Goal: Information Seeking & Learning: Find specific fact

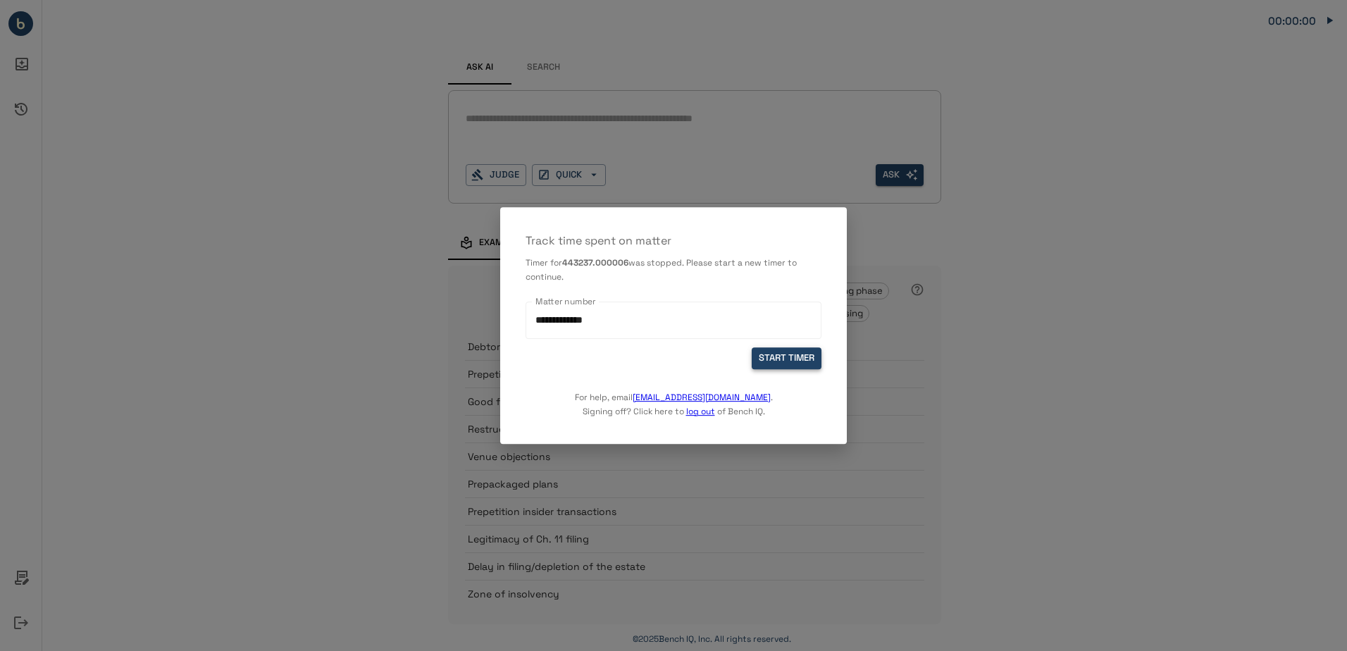
click at [794, 363] on button "START TIMER" at bounding box center [786, 358] width 70 height 22
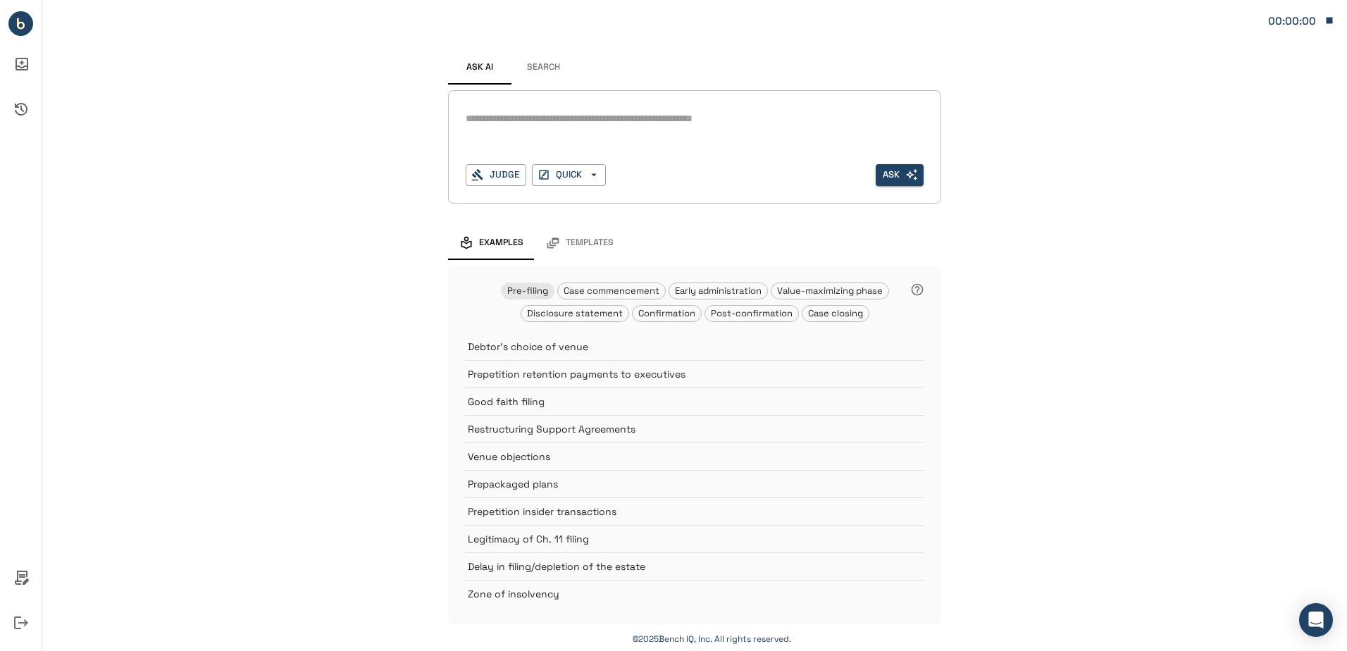
click at [597, 132] on div "*" at bounding box center [695, 130] width 458 height 45
click at [529, 124] on textarea at bounding box center [695, 119] width 458 height 16
click at [539, 58] on button "Search" at bounding box center [542, 68] width 63 height 34
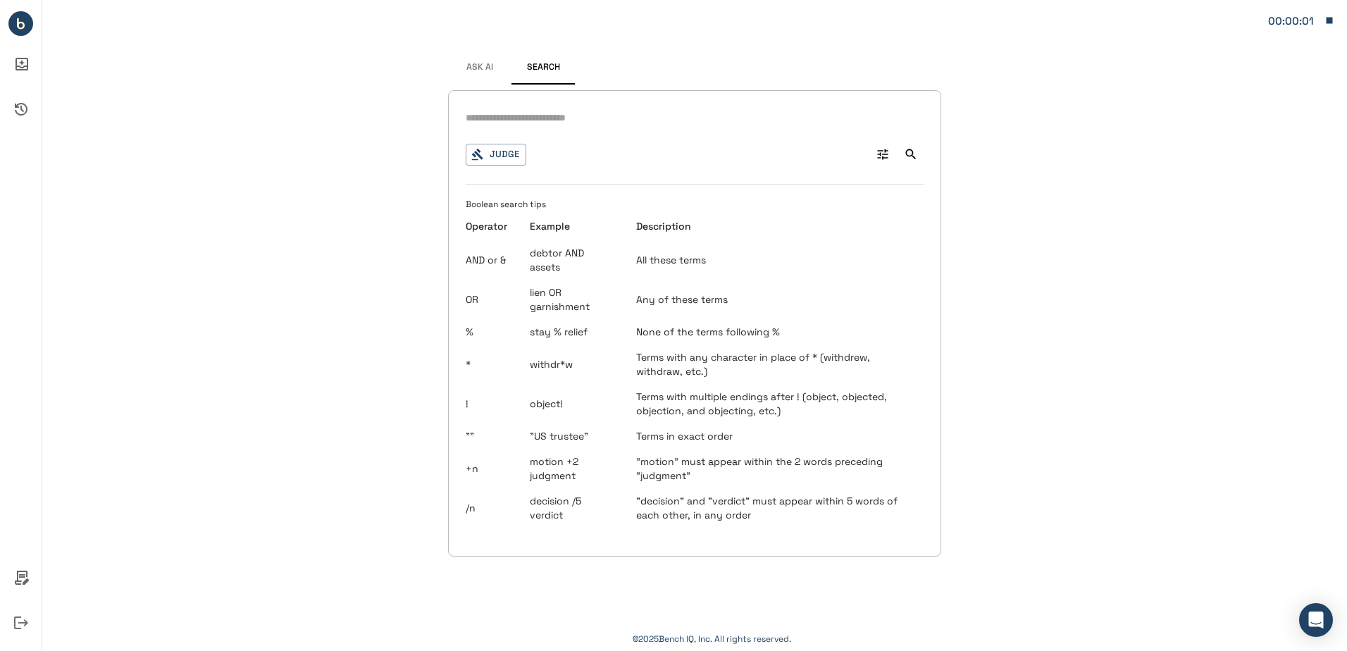
click at [499, 114] on input "text" at bounding box center [695, 118] width 458 height 20
type input "**********"
click at [497, 156] on button "Judge" at bounding box center [496, 155] width 61 height 22
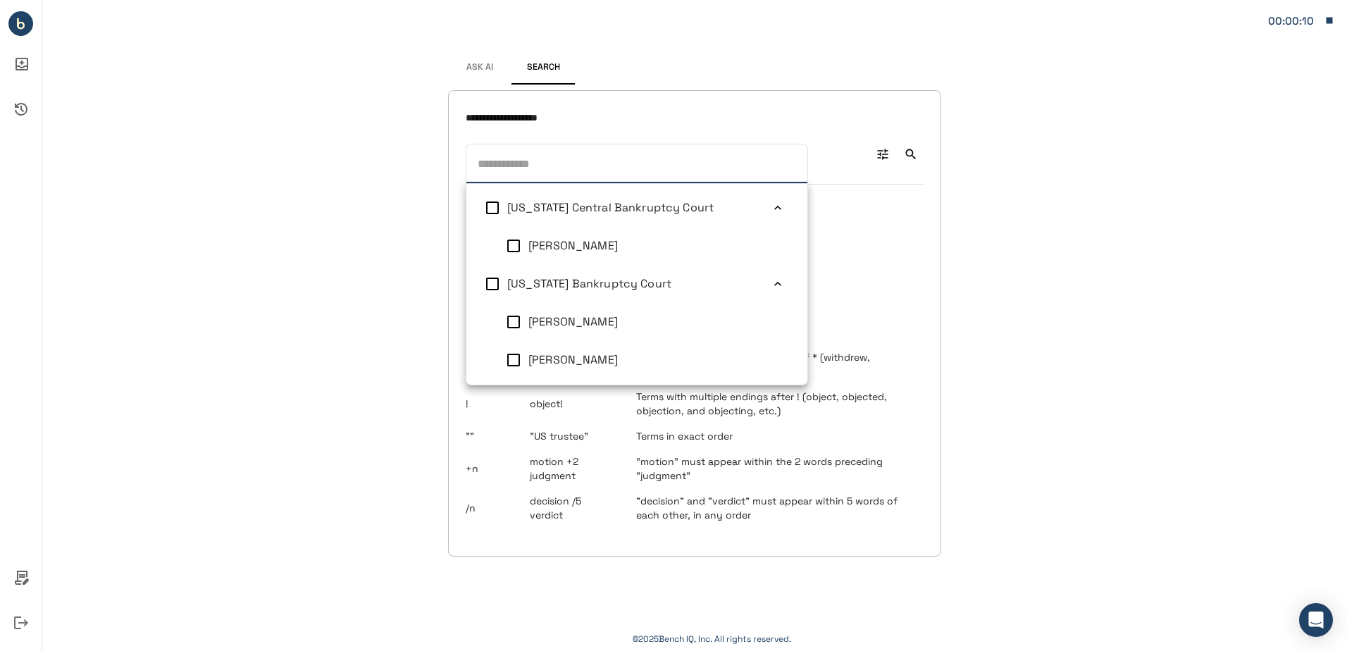
click at [558, 289] on span "[US_STATE] Bankruptcy Court" at bounding box center [589, 283] width 164 height 15
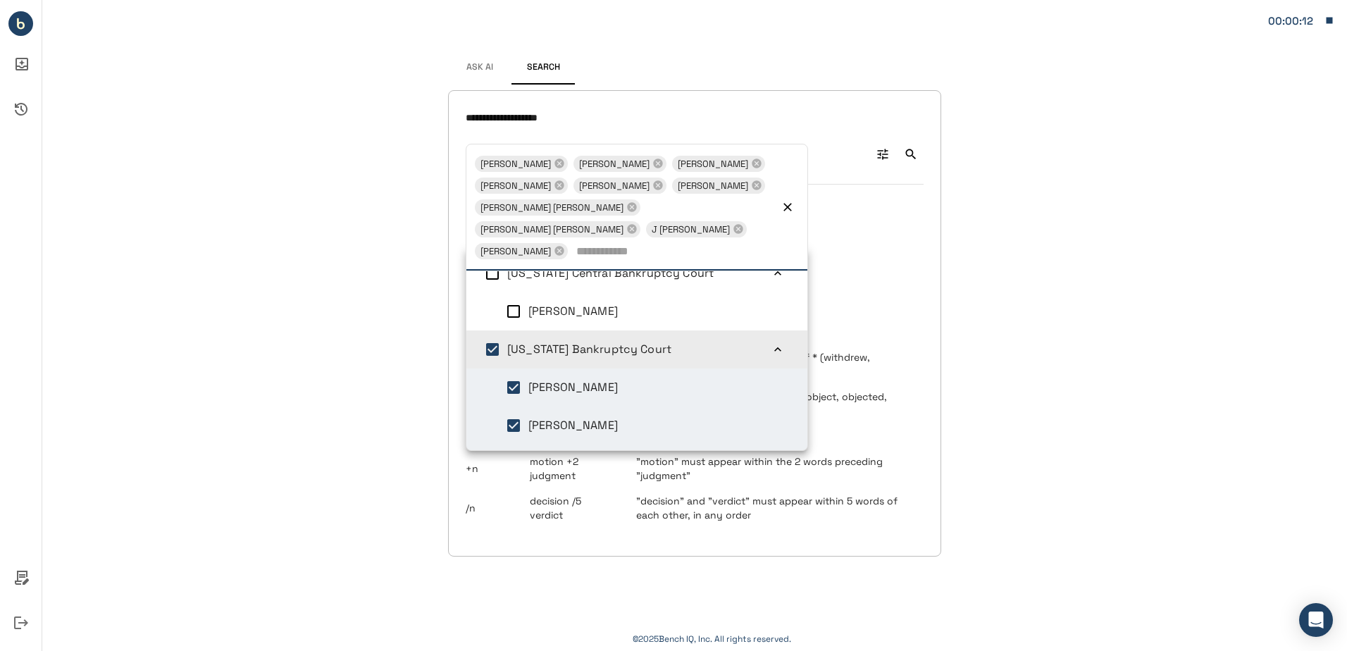
click at [1046, 342] on div "**********" at bounding box center [694, 325] width 1304 height 651
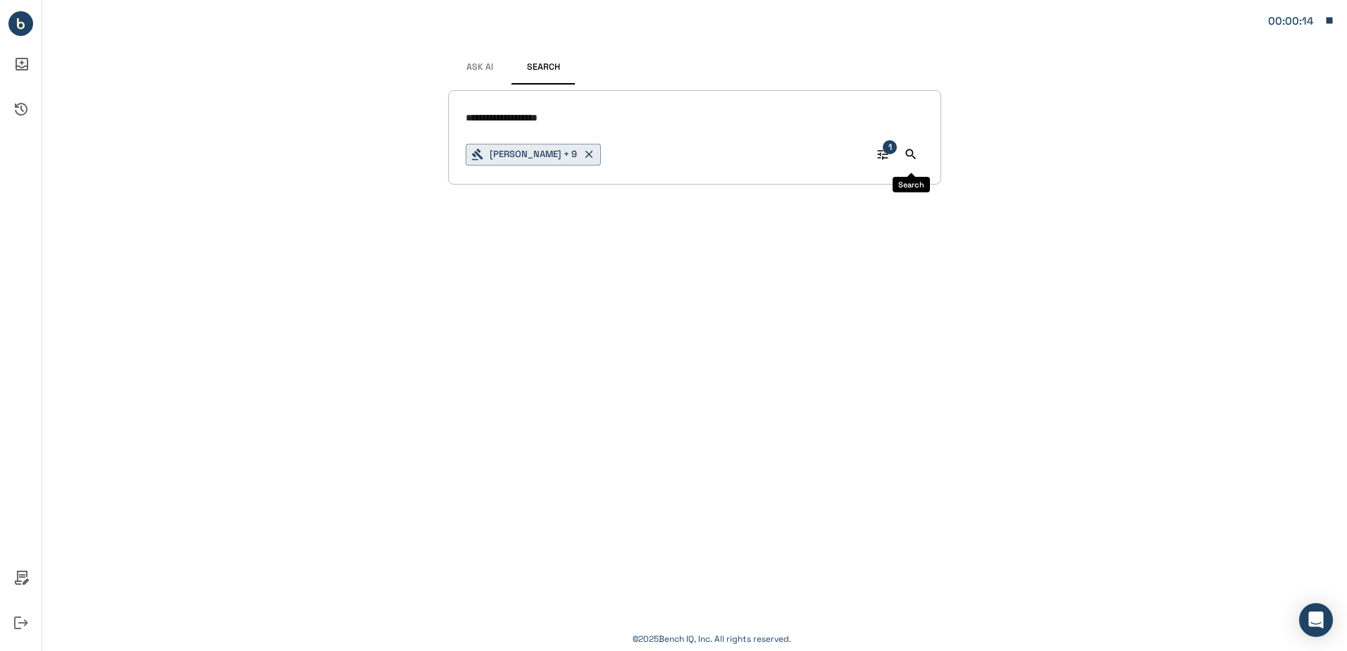
click at [909, 160] on icon "Search" at bounding box center [911, 154] width 14 height 14
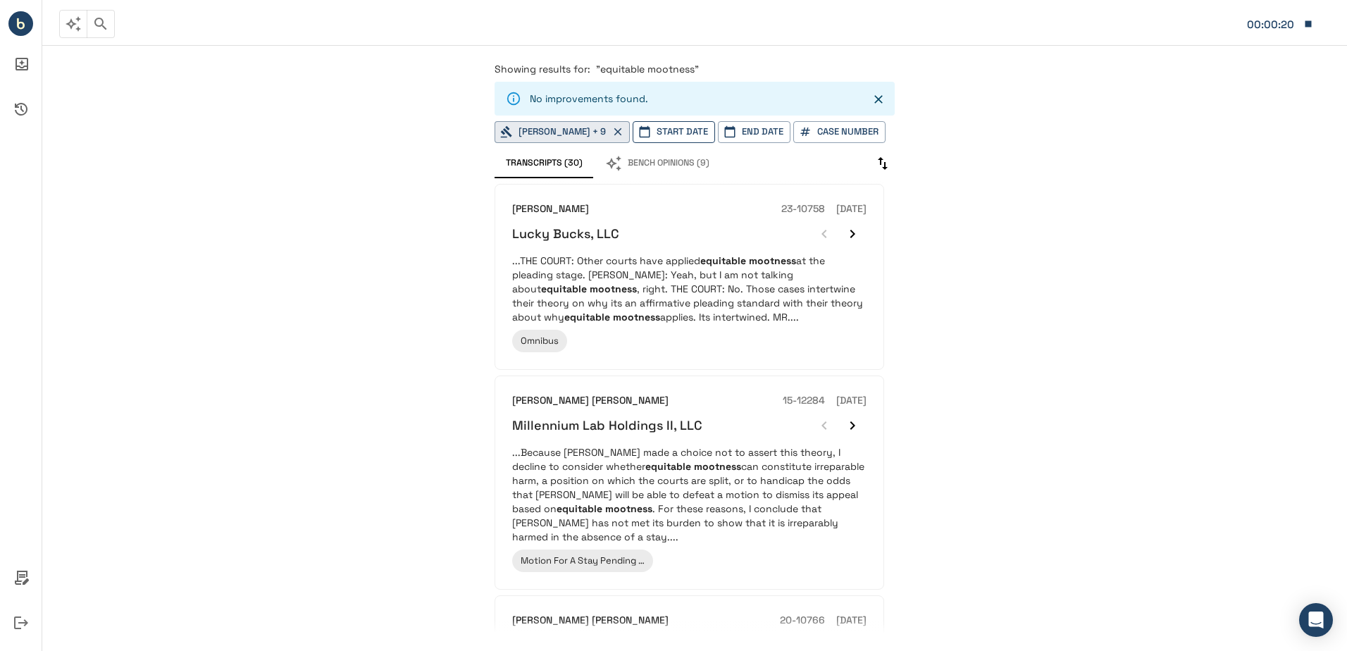
click at [690, 137] on button "Start Date" at bounding box center [673, 132] width 82 height 22
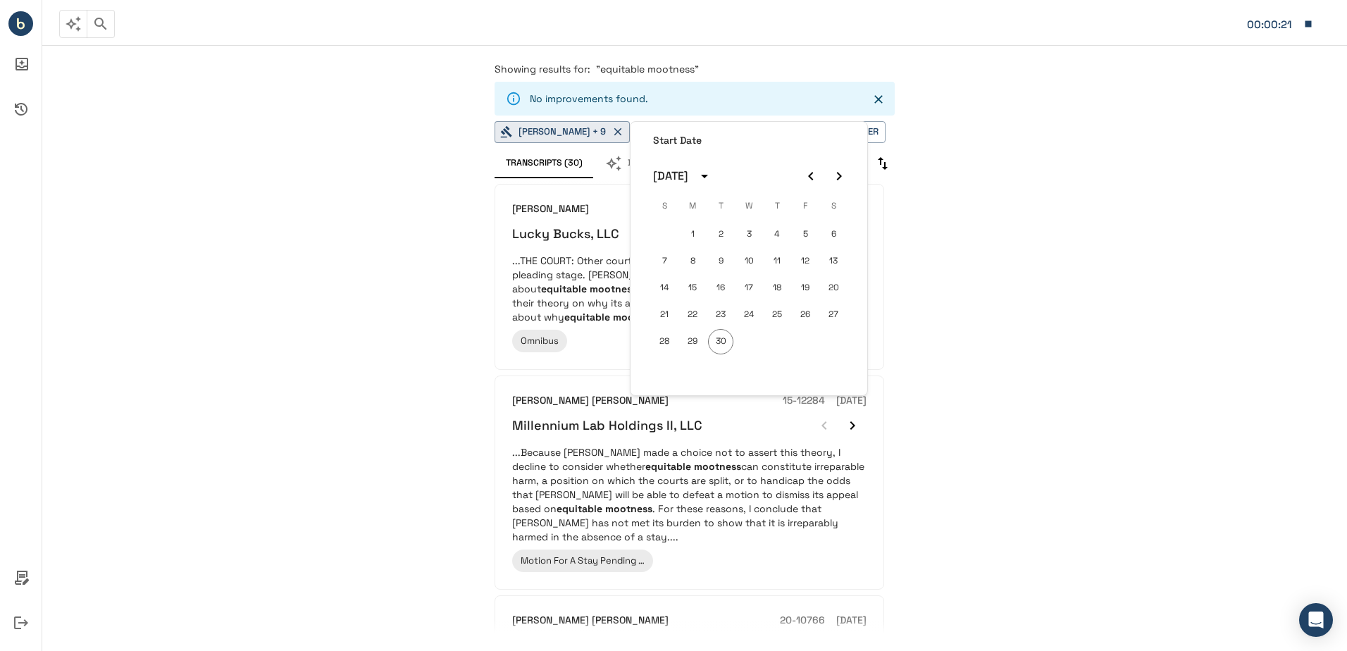
click at [1036, 305] on div at bounding box center [673, 325] width 1347 height 651
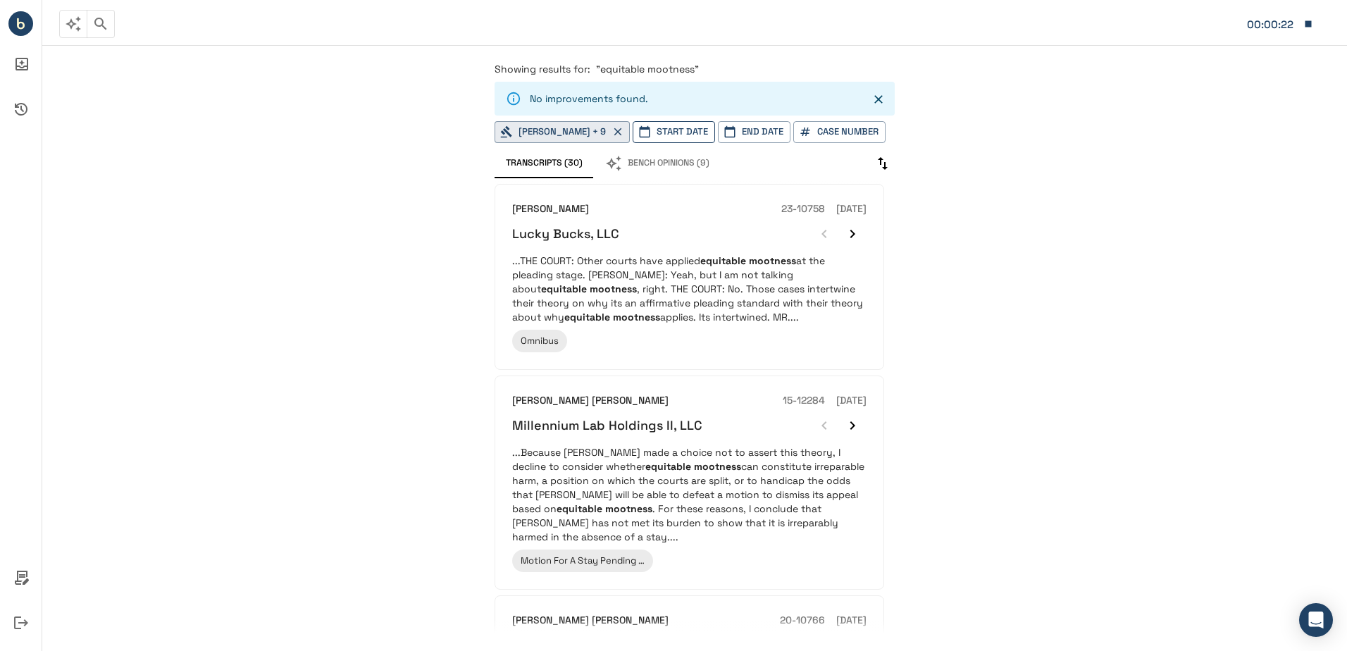
click at [689, 137] on button "Start Date" at bounding box center [673, 132] width 82 height 22
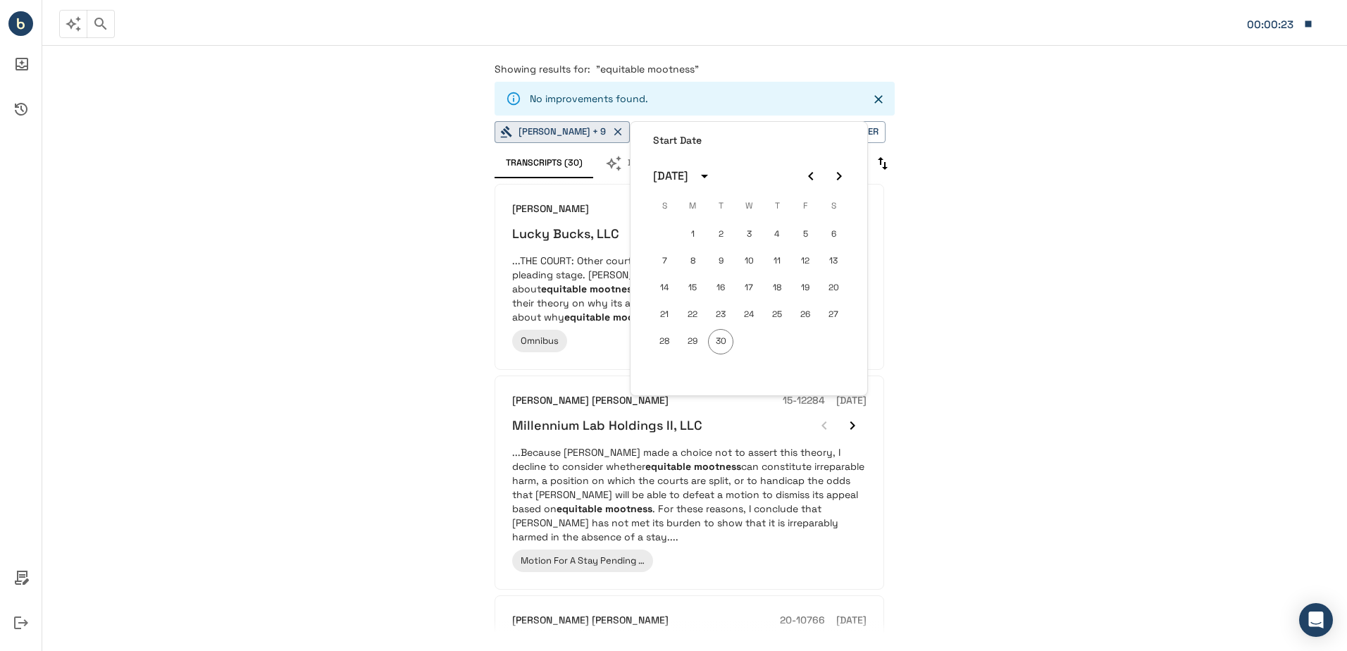
click at [713, 176] on icon "calendar view is open, switch to year view" at bounding box center [704, 176] width 17 height 17
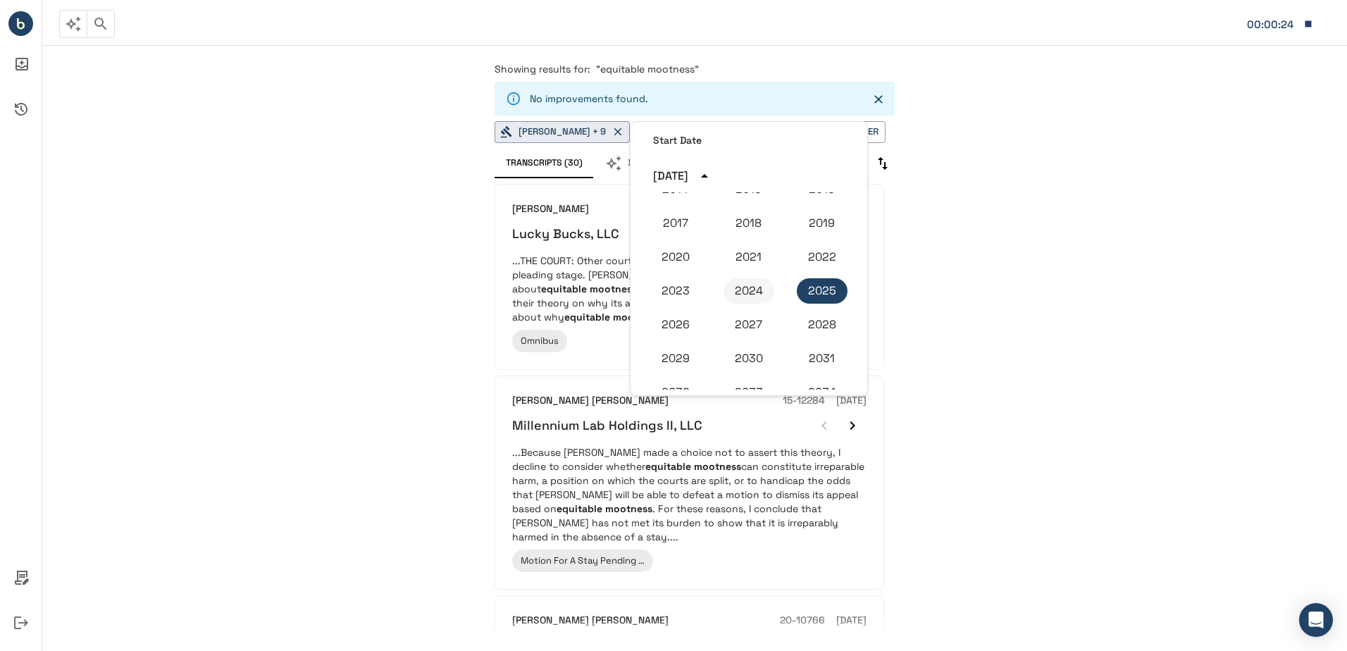
click at [748, 292] on button "2024" at bounding box center [748, 290] width 51 height 25
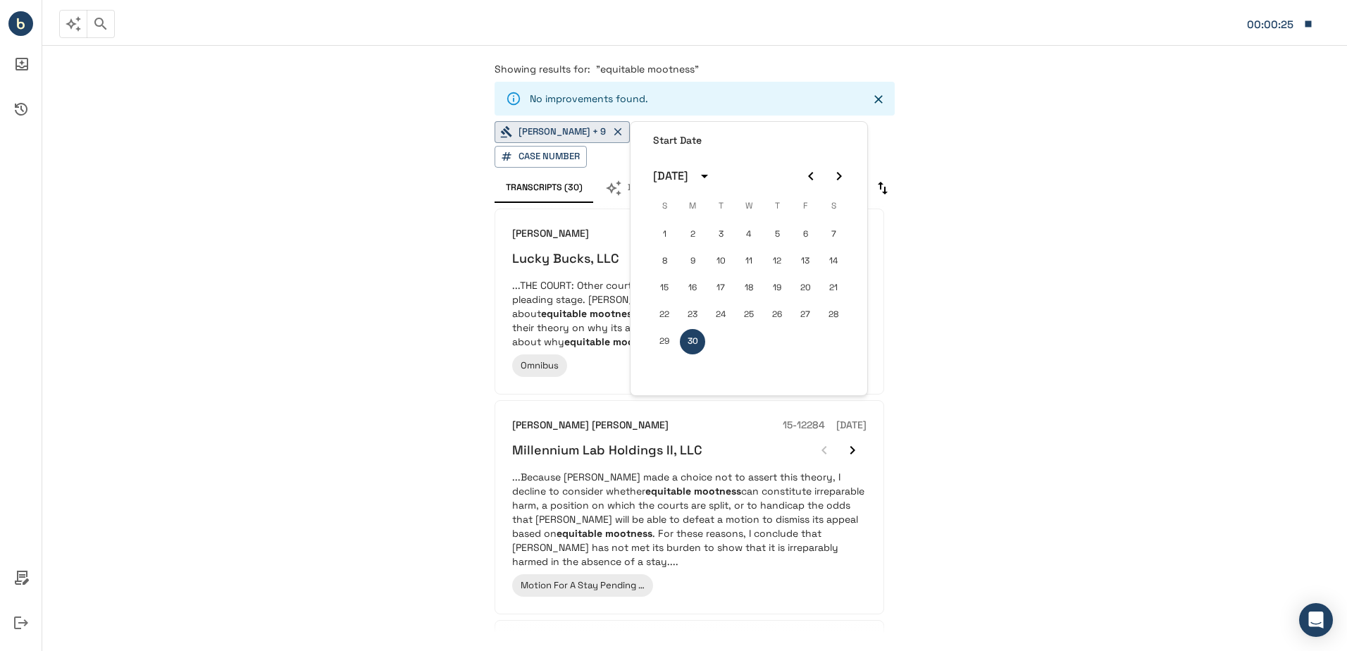
click at [844, 173] on icon "Next month" at bounding box center [838, 176] width 17 height 17
click at [844, 174] on icon "Next month" at bounding box center [838, 176] width 17 height 17
click at [843, 176] on icon "Next month" at bounding box center [838, 176] width 17 height 17
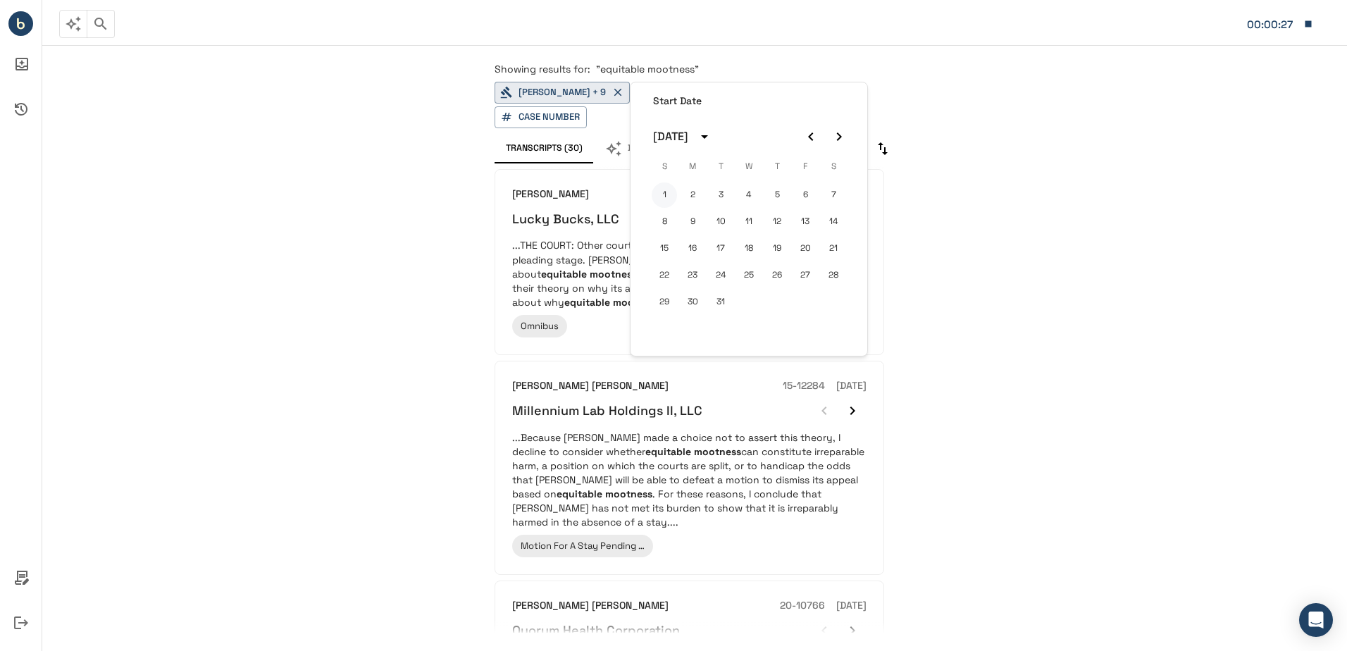
click at [668, 195] on button "1" at bounding box center [663, 194] width 25 height 25
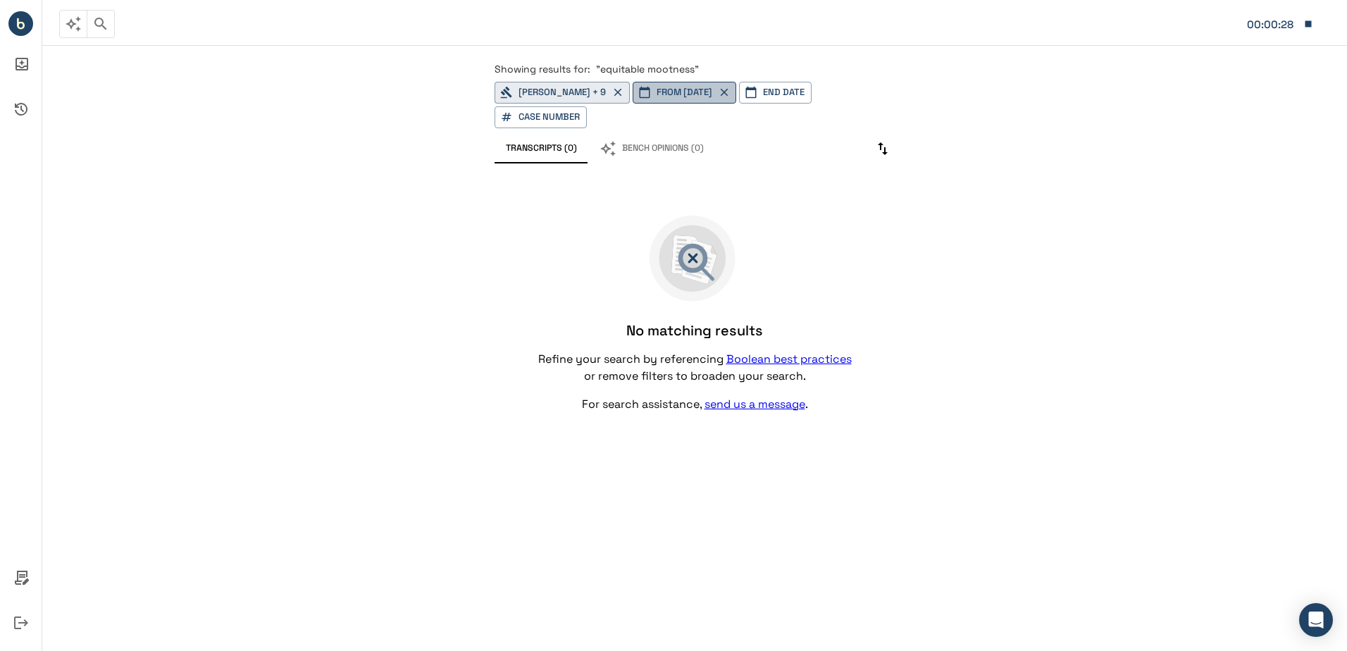
click at [723, 96] on button "FROM [DATE]" at bounding box center [684, 93] width 104 height 22
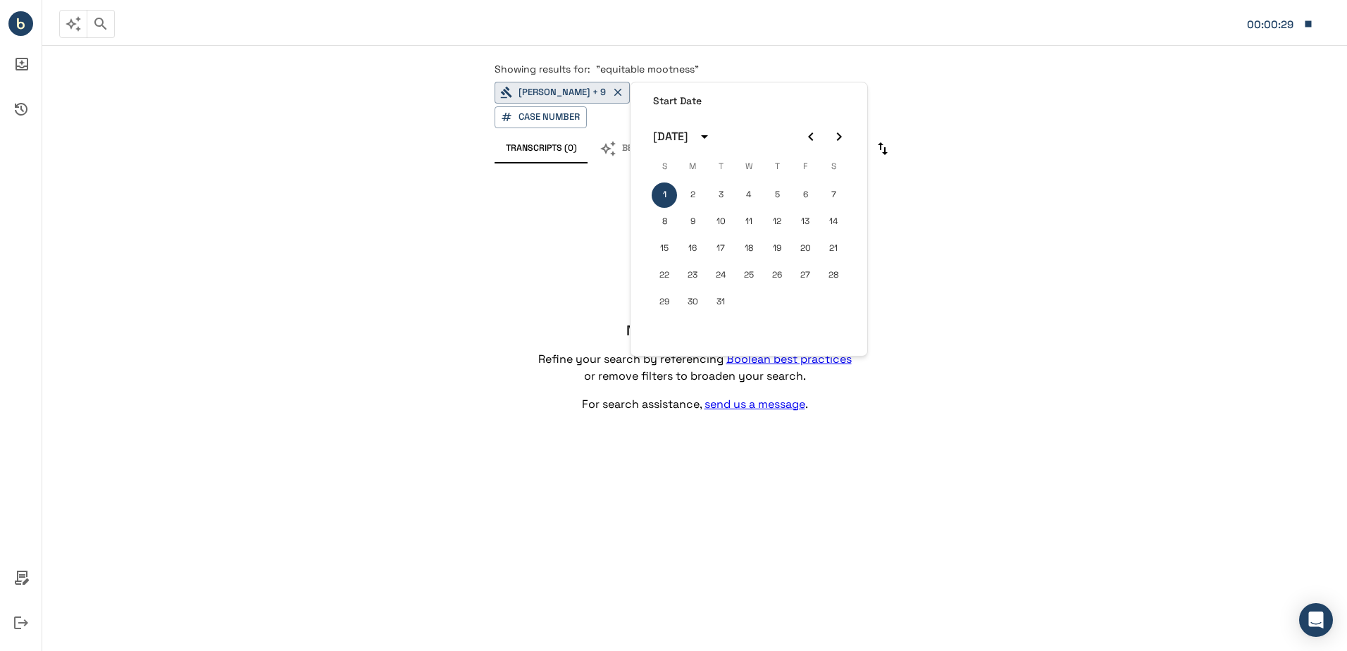
click at [809, 137] on icon "Previous month" at bounding box center [810, 136] width 5 height 8
click at [666, 232] on button "4" at bounding box center [663, 221] width 25 height 25
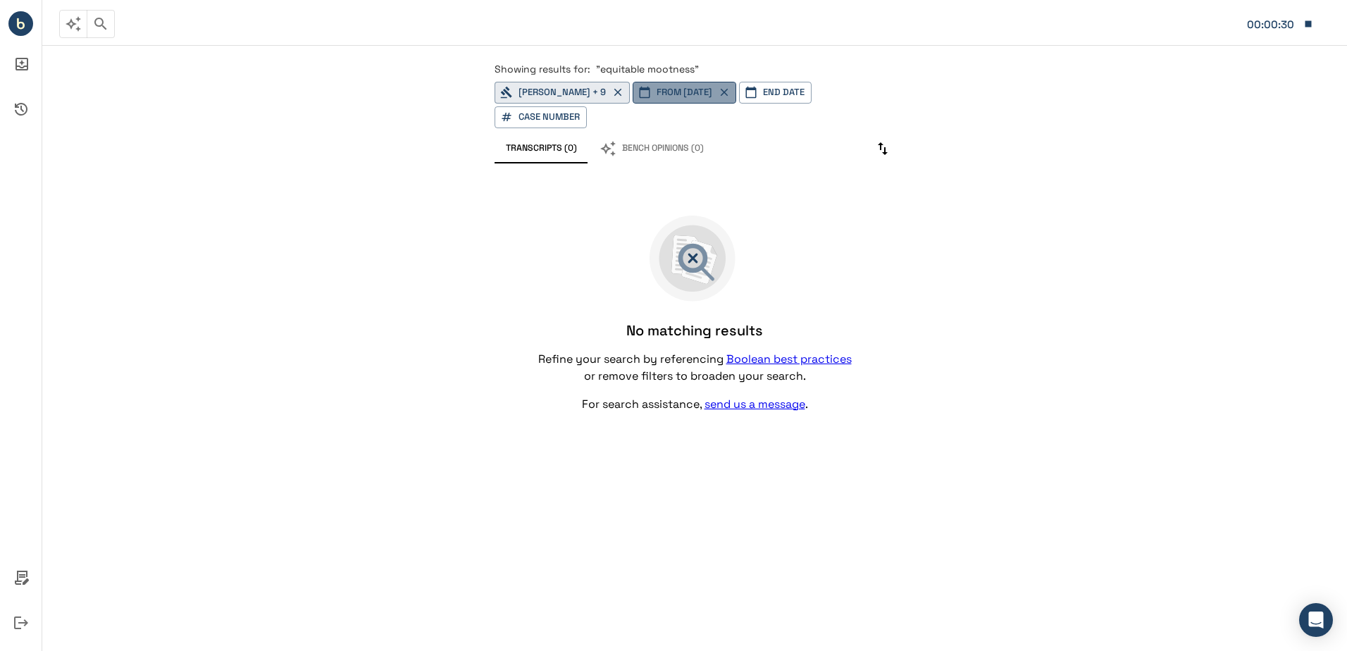
click at [730, 94] on icon "button" at bounding box center [724, 92] width 13 height 13
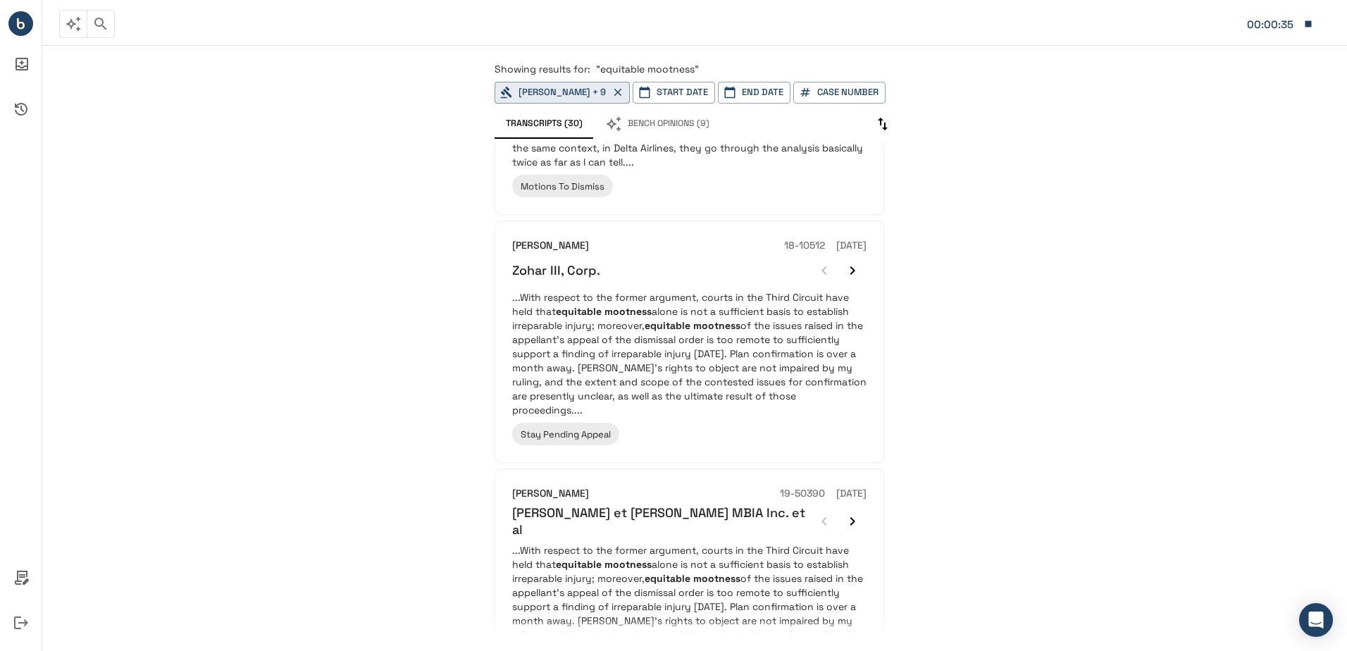
scroll to position [1409, 0]
